Goal: Task Accomplishment & Management: Manage account settings

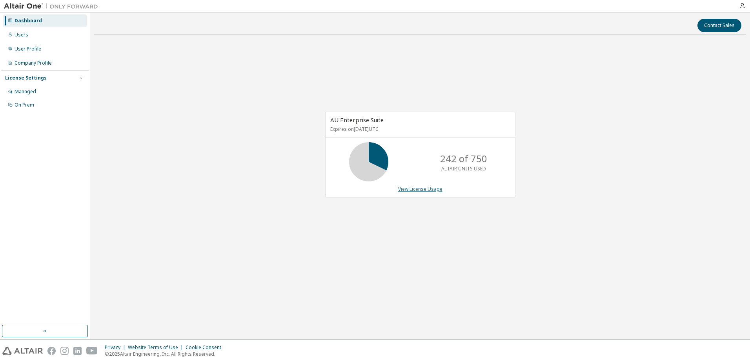
click at [426, 190] on link "View License Usage" at bounding box center [420, 189] width 44 height 7
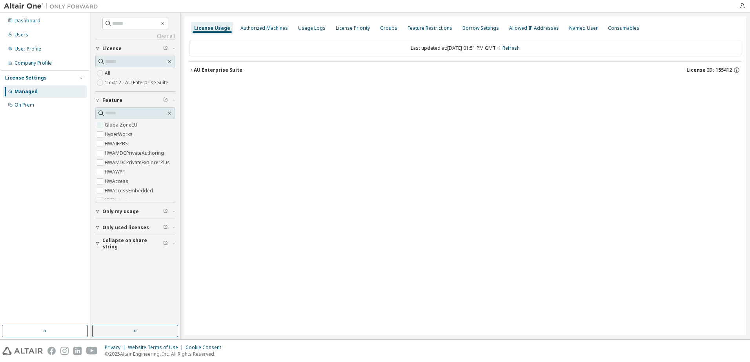
click at [117, 125] on label "GlobalZoneEU" at bounding box center [122, 124] width 34 height 9
click at [193, 72] on icon "button" at bounding box center [191, 70] width 5 height 5
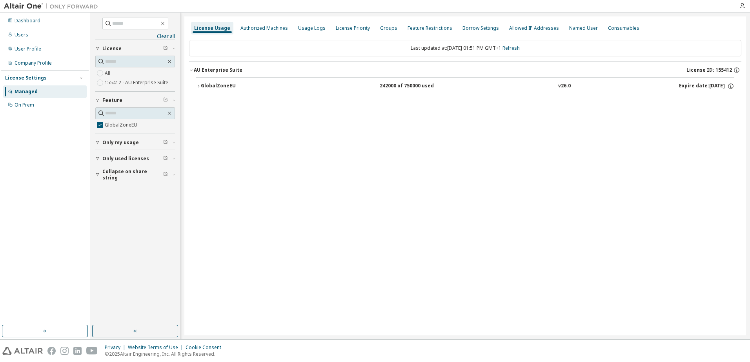
click at [198, 84] on icon "button" at bounding box center [198, 86] width 5 height 5
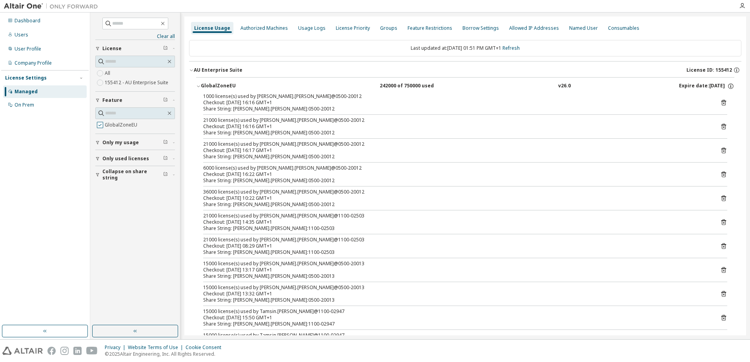
click at [111, 126] on label "GlobalZoneEU" at bounding box center [122, 124] width 34 height 9
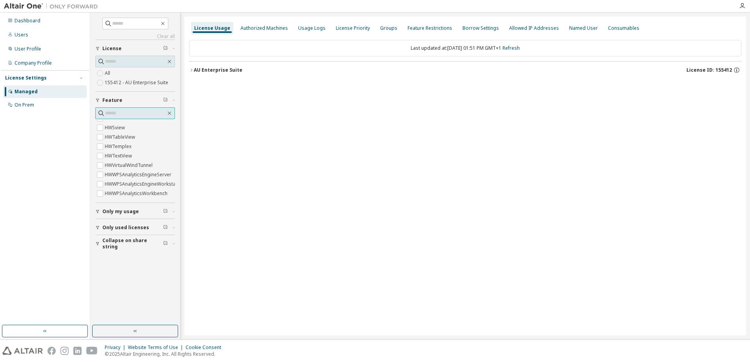
scroll to position [2943, 0]
click at [131, 114] on input "text" at bounding box center [135, 113] width 61 height 8
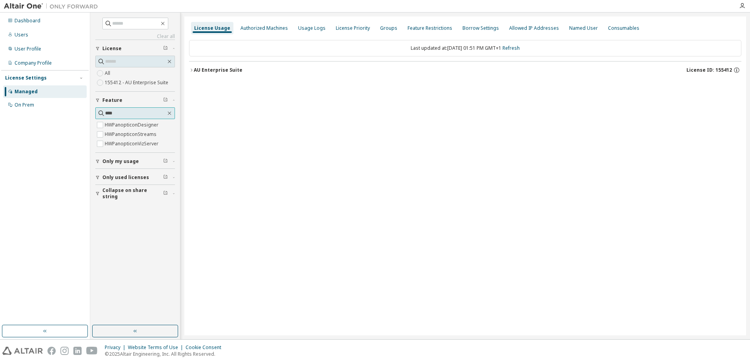
scroll to position [0, 0]
type input "*"
